Goal: Check status: Check status

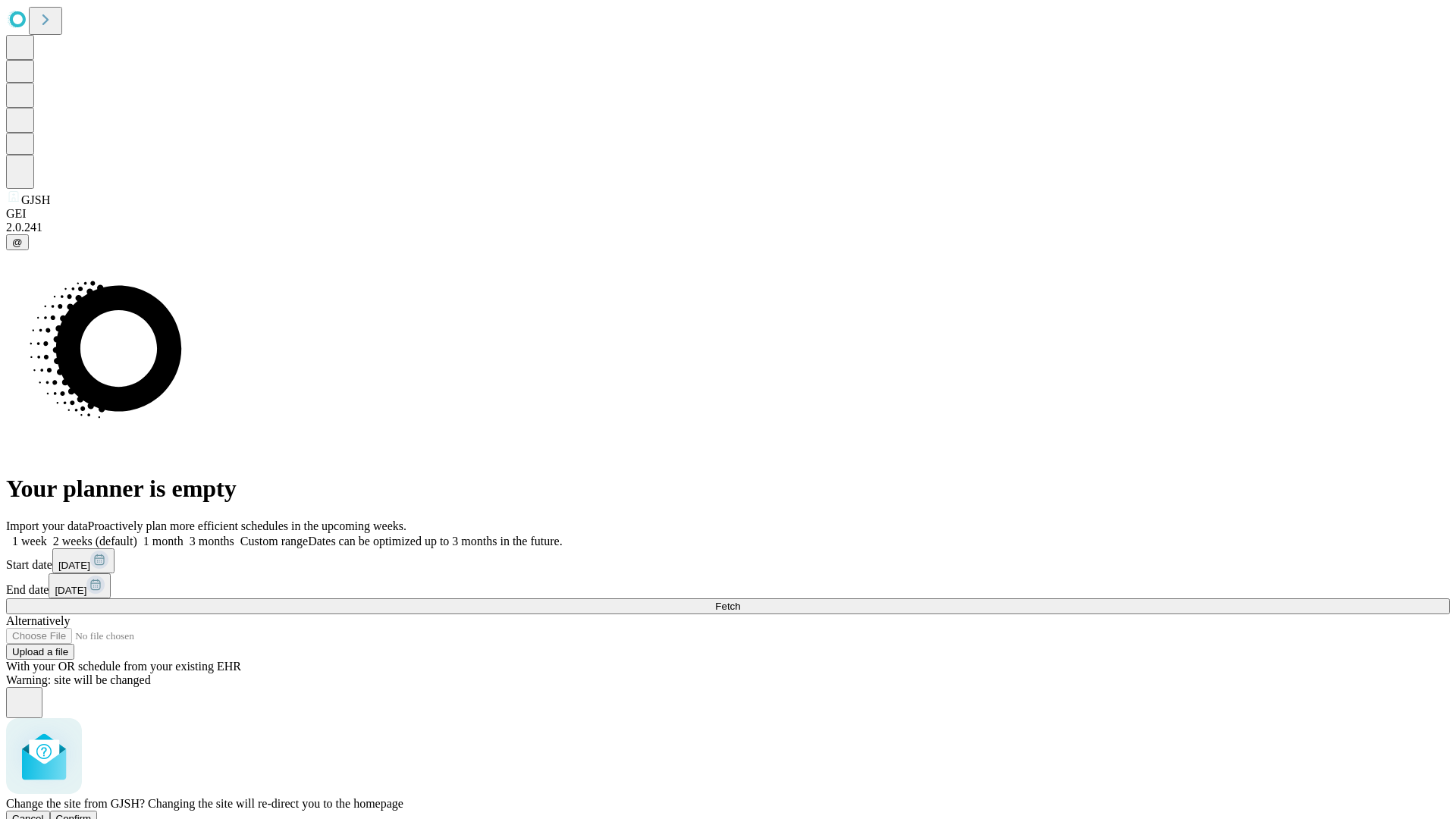
click at [92, 813] on span "Confirm" at bounding box center [74, 818] width 36 height 11
click at [183, 534] on label "1 month" at bounding box center [160, 541] width 46 height 13
click at [740, 600] on span "Fetch" at bounding box center [727, 606] width 25 height 11
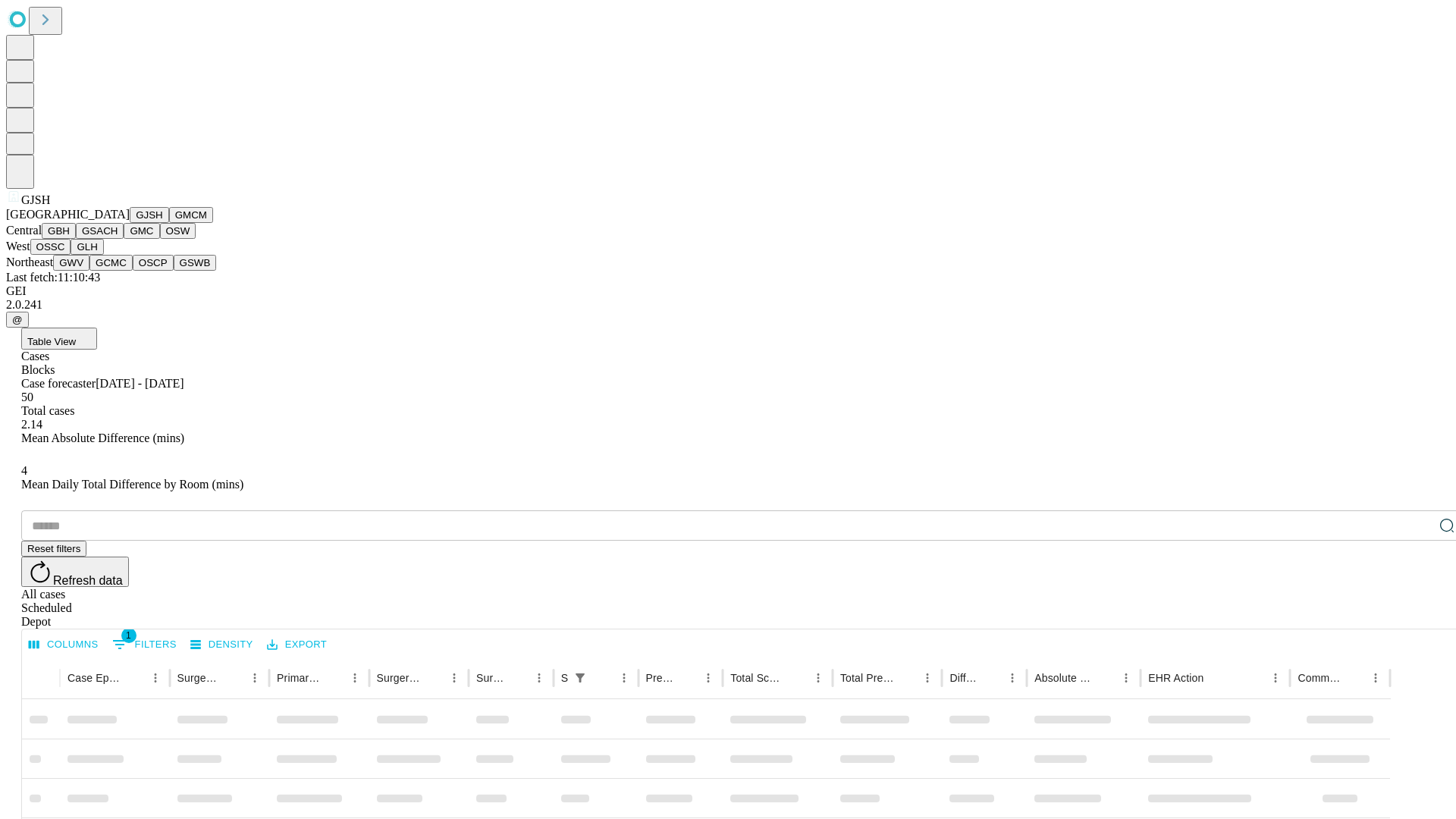
click at [169, 223] on button "GMCM" at bounding box center [191, 215] width 44 height 16
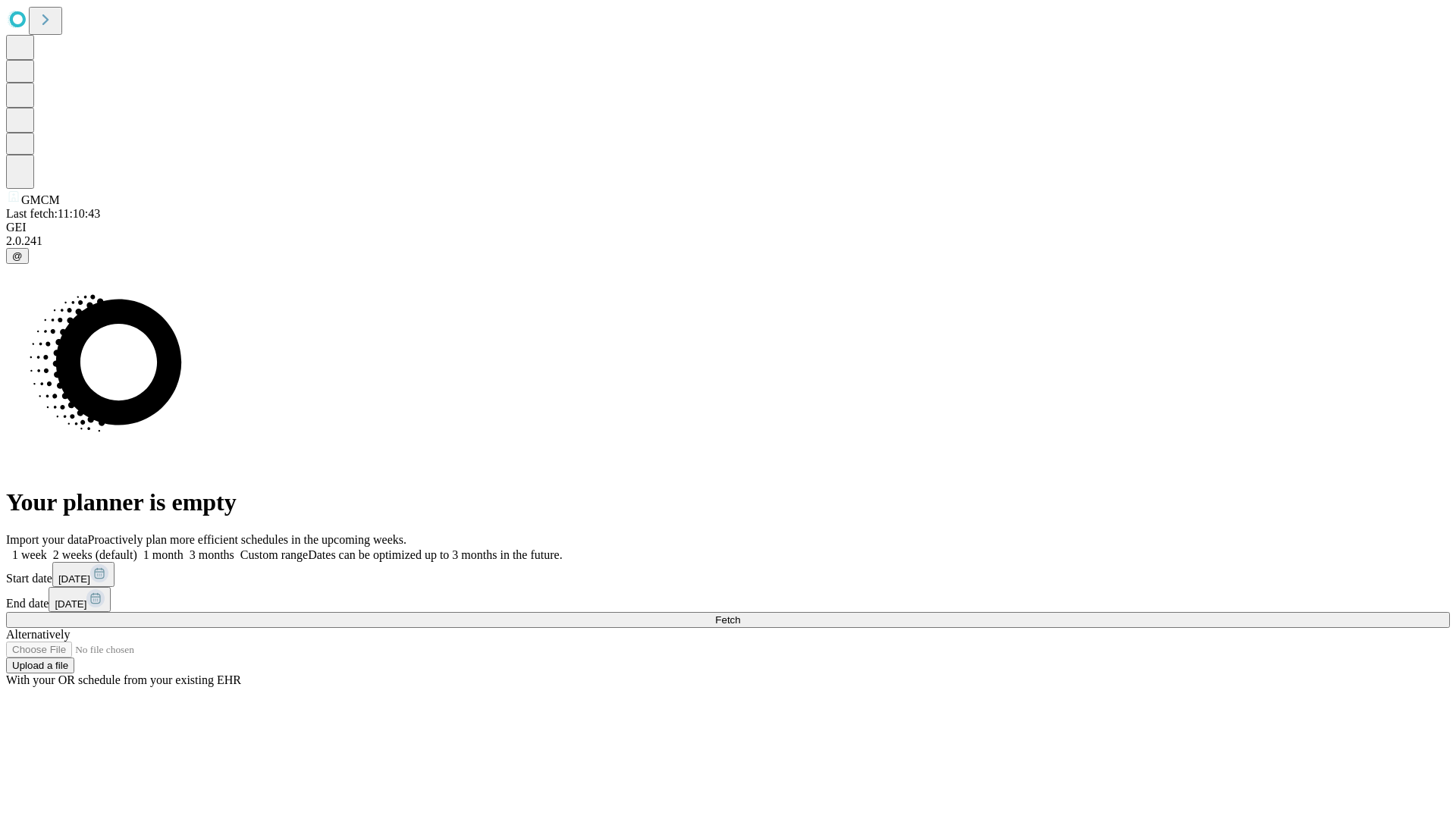
click at [740, 614] on span "Fetch" at bounding box center [727, 619] width 25 height 11
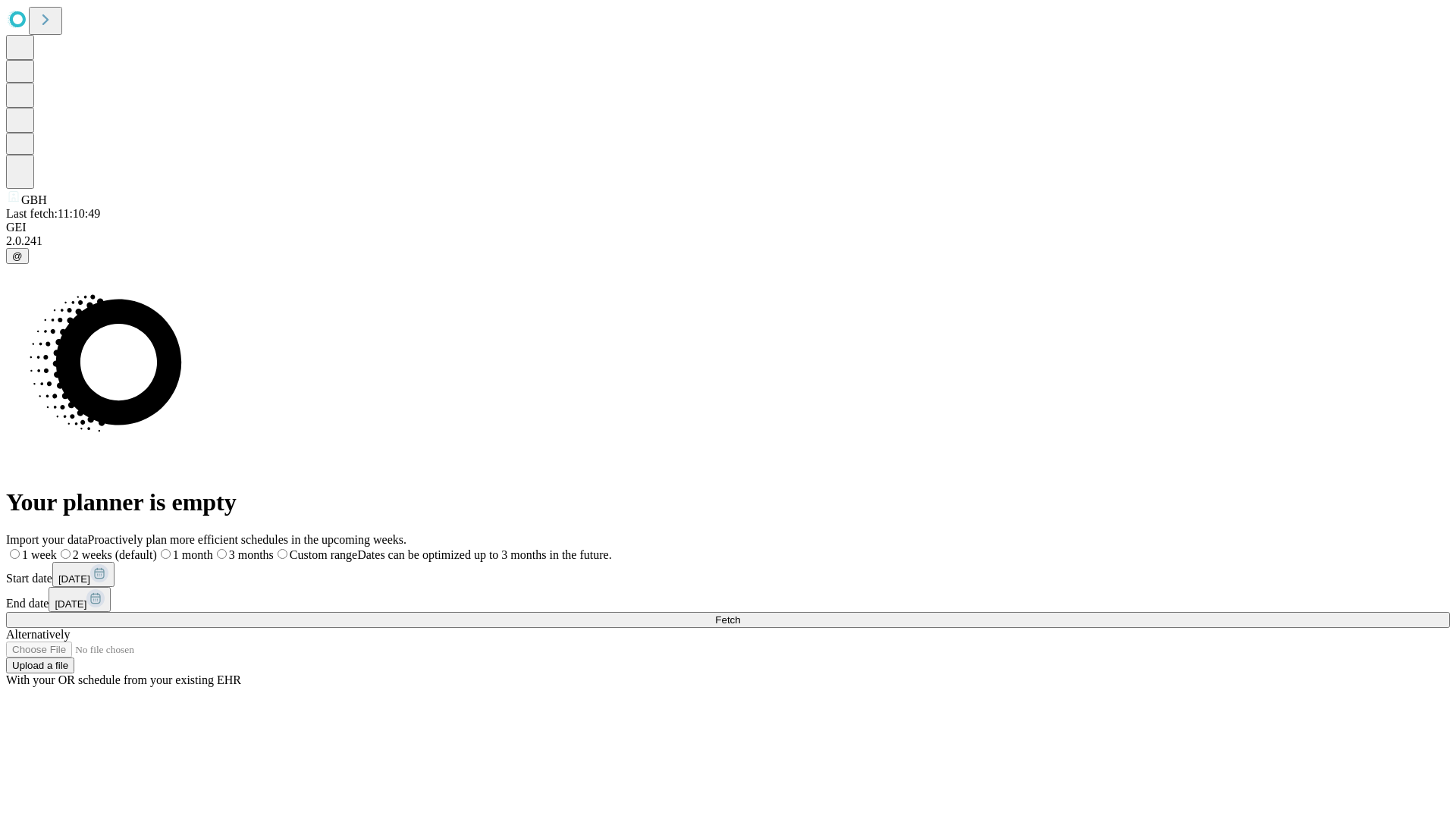
click at [213, 548] on label "1 month" at bounding box center [185, 554] width 56 height 13
click at [740, 614] on span "Fetch" at bounding box center [727, 619] width 25 height 11
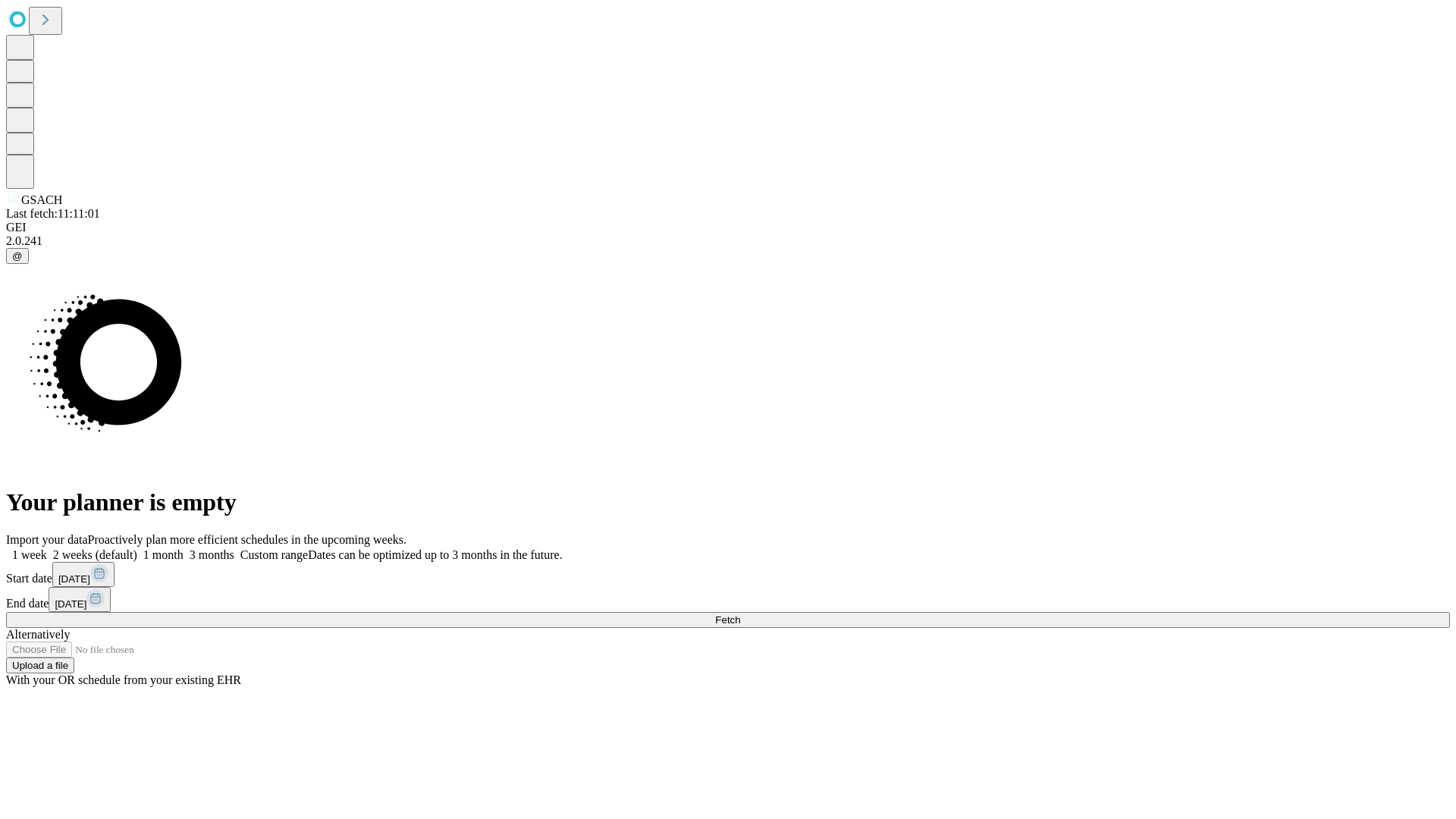
click at [183, 548] on label "1 month" at bounding box center [160, 554] width 46 height 13
click at [740, 614] on span "Fetch" at bounding box center [727, 619] width 25 height 11
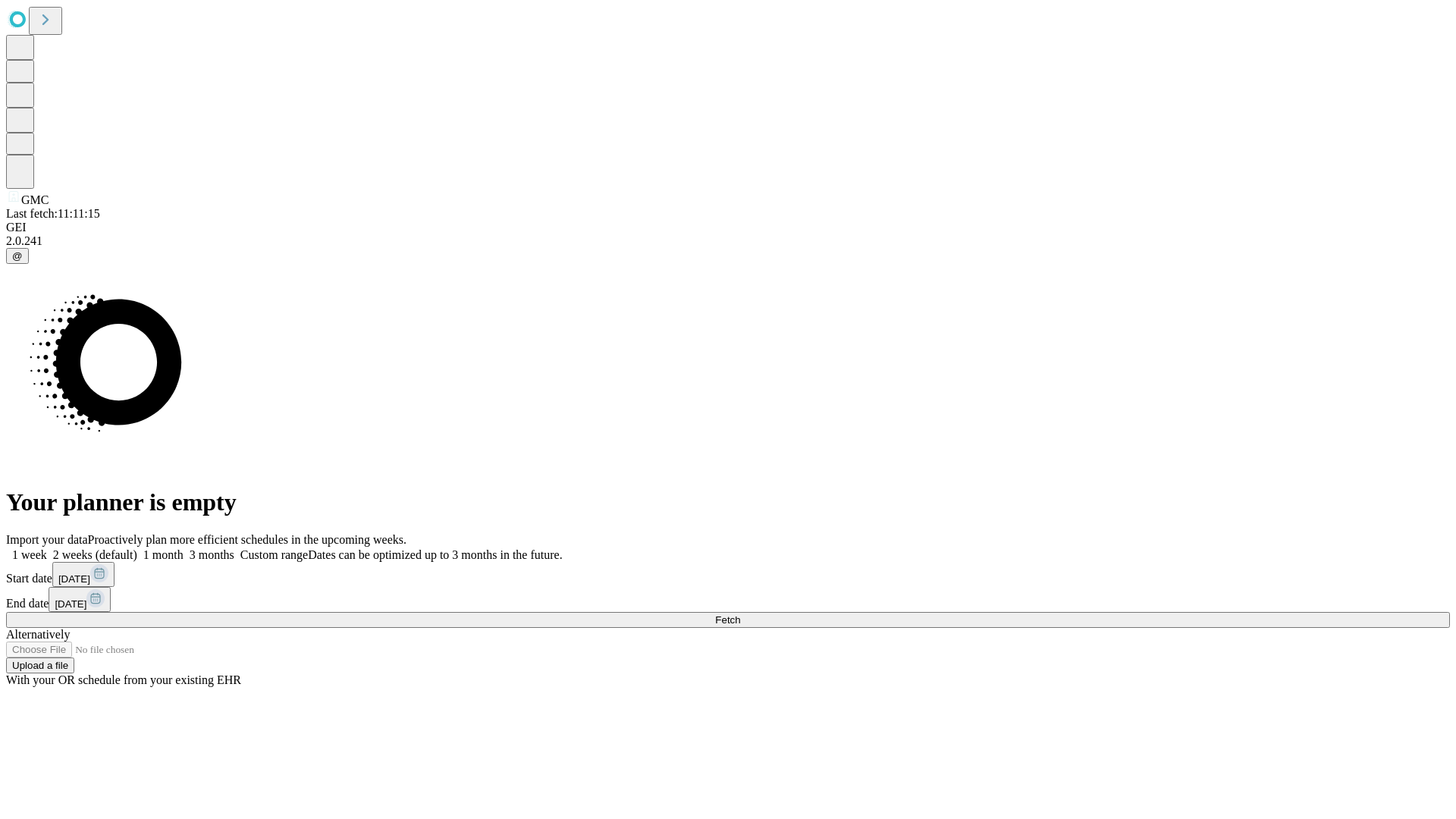
click at [183, 548] on label "1 month" at bounding box center [160, 554] width 46 height 13
click at [740, 614] on span "Fetch" at bounding box center [727, 619] width 25 height 11
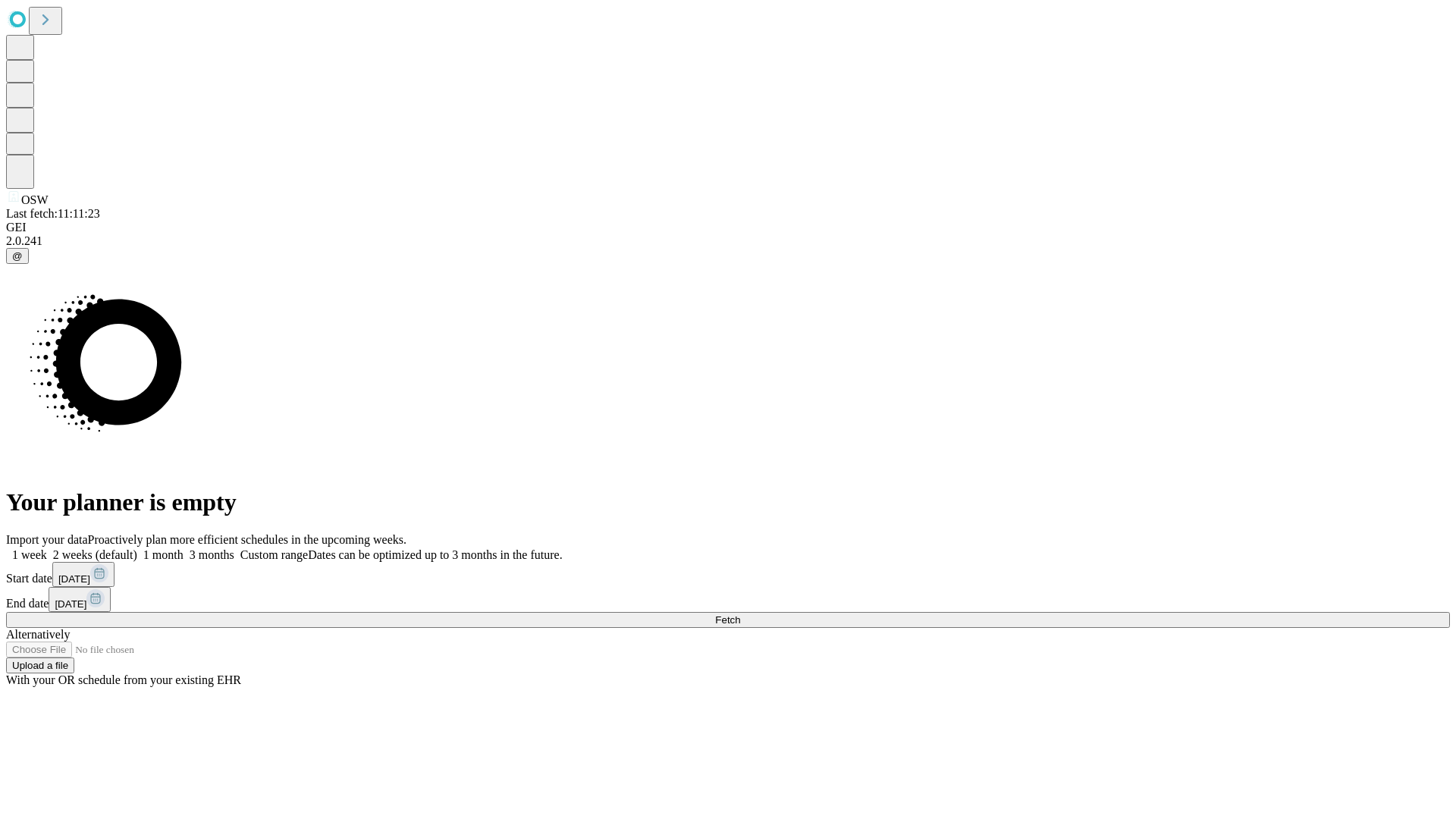
click at [183, 548] on label "1 month" at bounding box center [160, 554] width 46 height 13
click at [740, 614] on span "Fetch" at bounding box center [727, 619] width 25 height 11
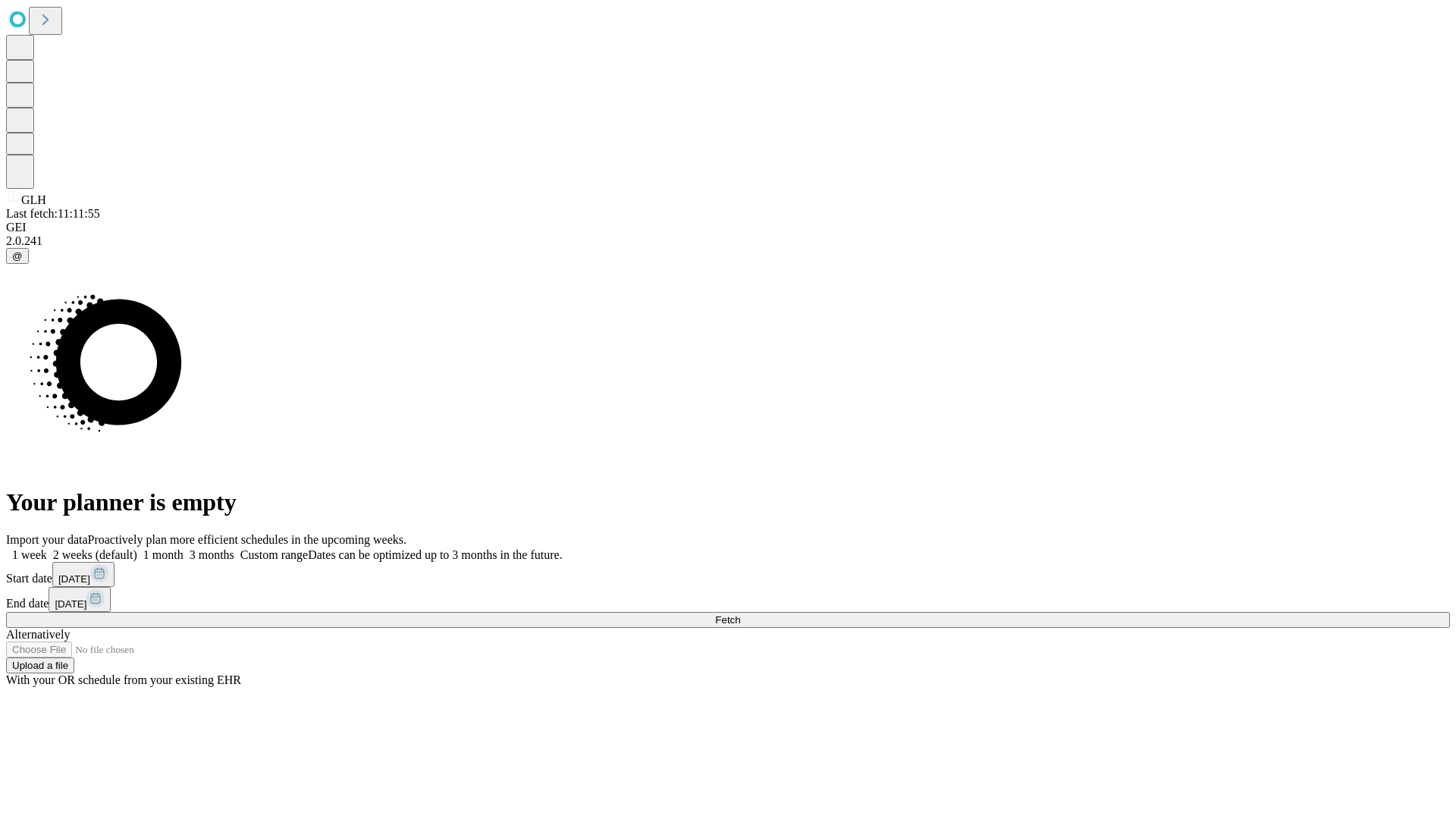
click at [183, 548] on label "1 month" at bounding box center [160, 554] width 46 height 13
click at [740, 614] on span "Fetch" at bounding box center [727, 619] width 25 height 11
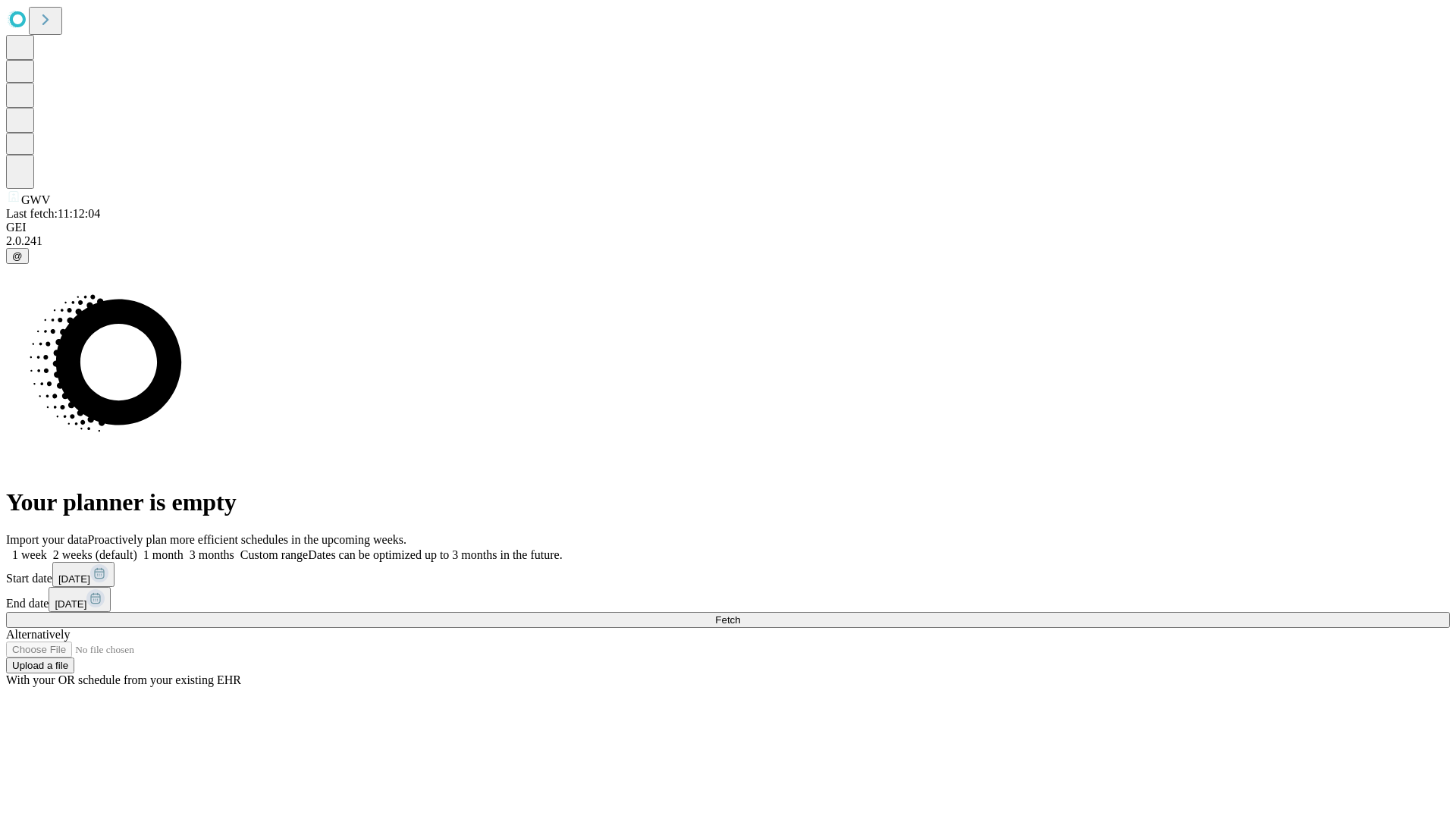
click at [183, 548] on label "1 month" at bounding box center [160, 554] width 46 height 13
click at [740, 614] on span "Fetch" at bounding box center [727, 619] width 25 height 11
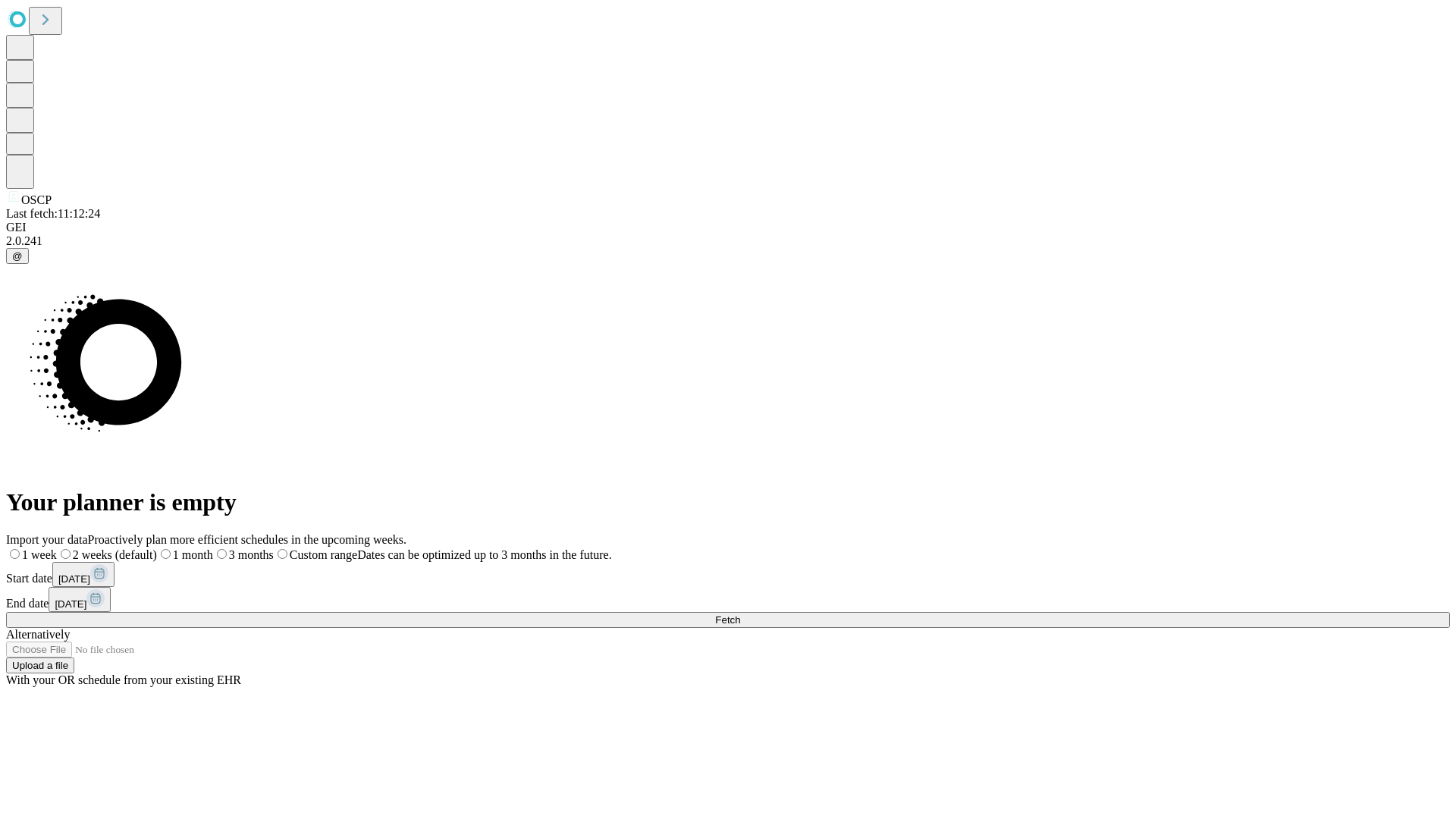
click at [740, 614] on span "Fetch" at bounding box center [727, 619] width 25 height 11
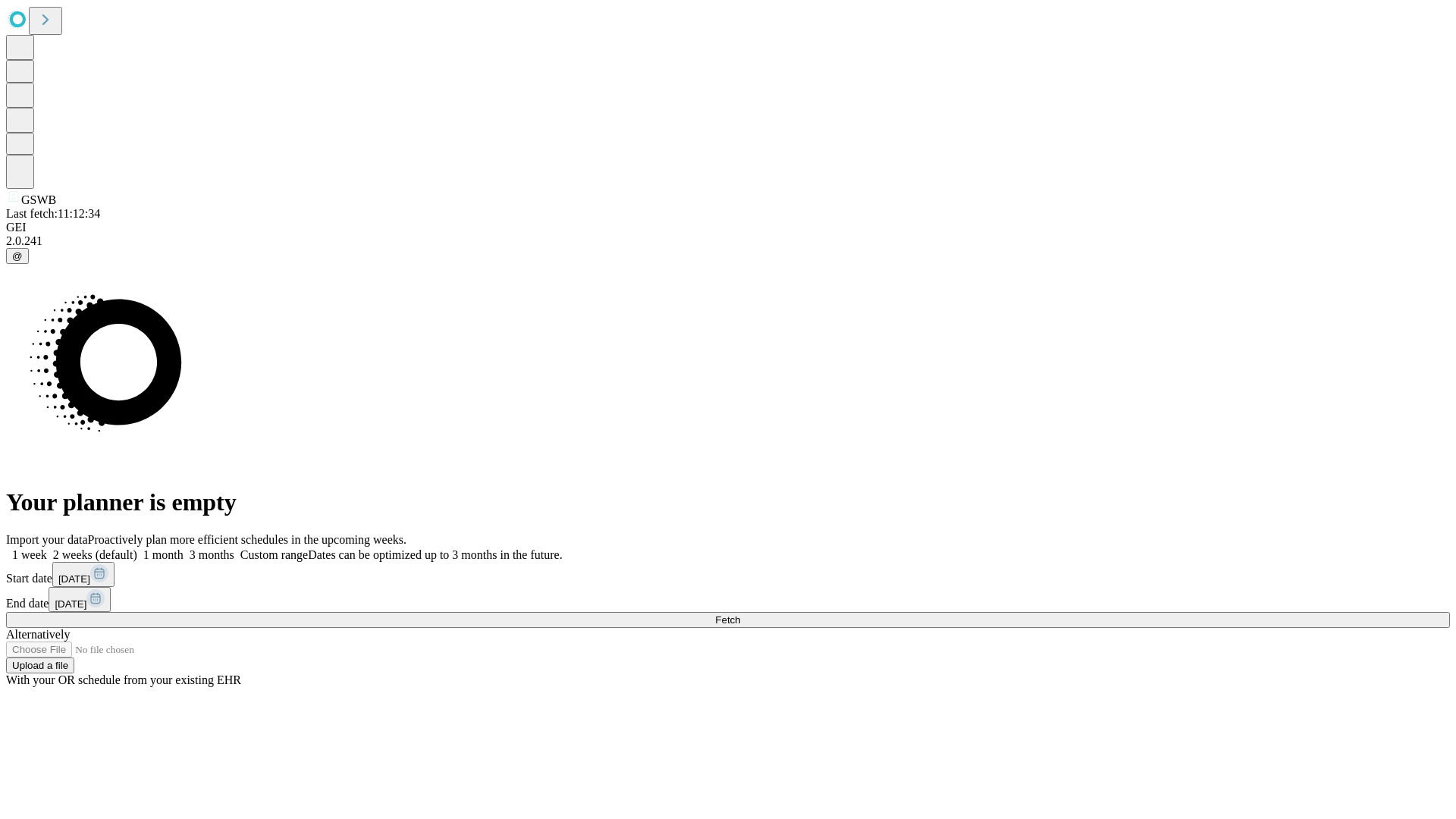
click at [183, 548] on label "1 month" at bounding box center [160, 554] width 46 height 13
click at [740, 614] on span "Fetch" at bounding box center [727, 619] width 25 height 11
